Goal: Navigation & Orientation: Find specific page/section

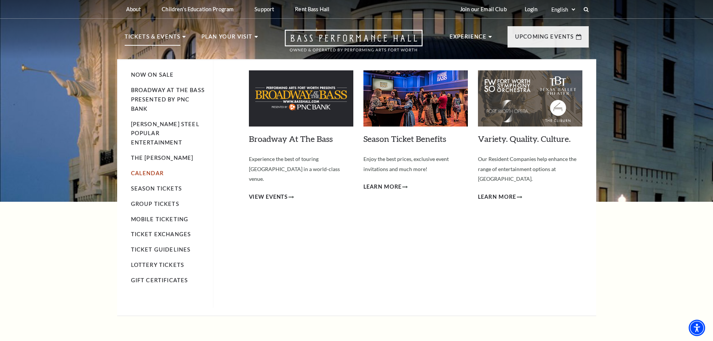
click at [146, 170] on link "Calendar" at bounding box center [147, 173] width 33 height 6
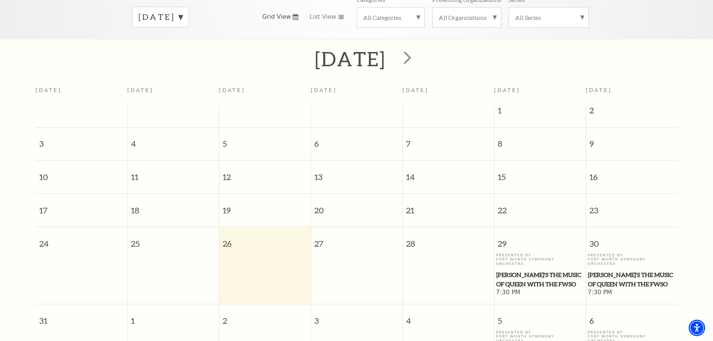
scroll to position [123, 0]
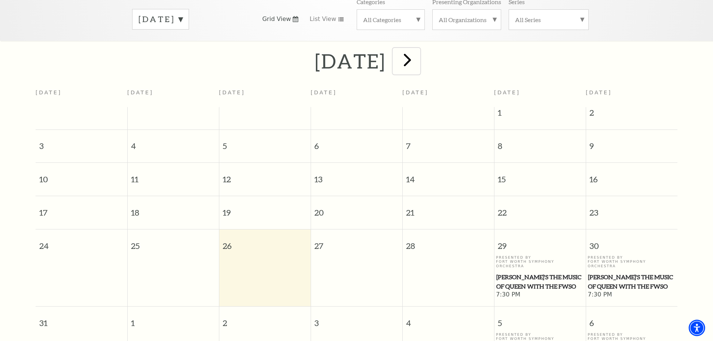
click at [418, 53] on span "next" at bounding box center [407, 59] width 21 height 21
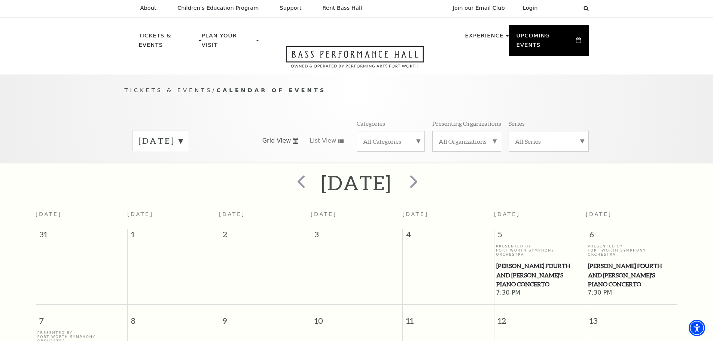
scroll to position [0, 0]
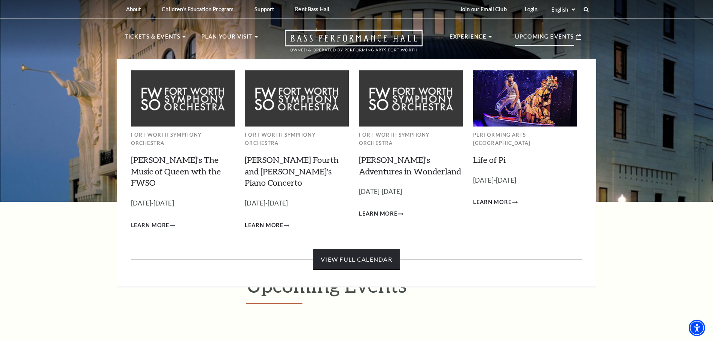
click at [342, 249] on link "View Full Calendar" at bounding box center [356, 259] width 87 height 21
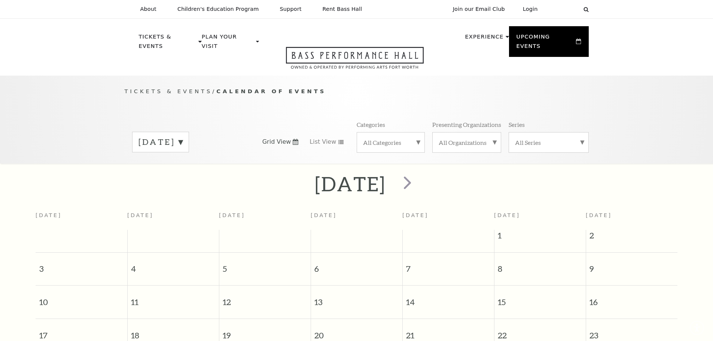
scroll to position [66, 0]
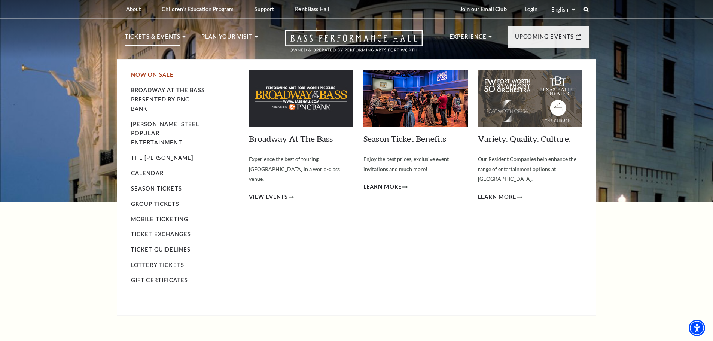
click at [153, 75] on link "Now On Sale" at bounding box center [152, 74] width 43 height 6
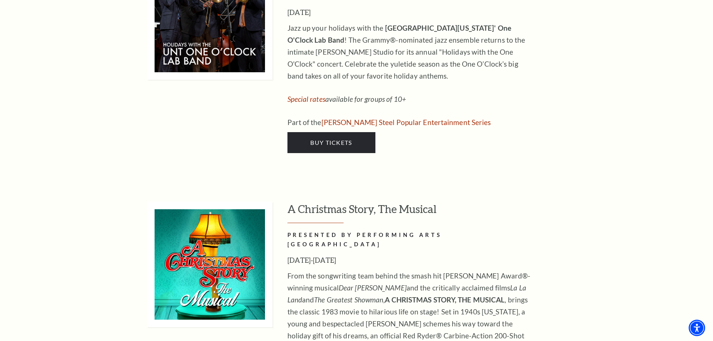
scroll to position [3031, 0]
